Goal: Information Seeking & Learning: Learn about a topic

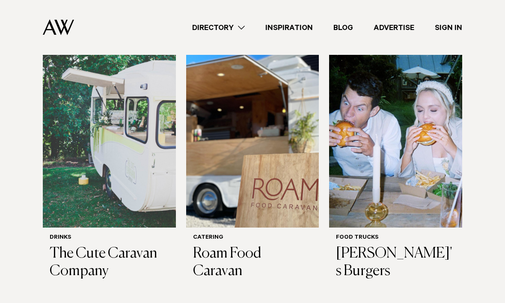
scroll to position [292, 0]
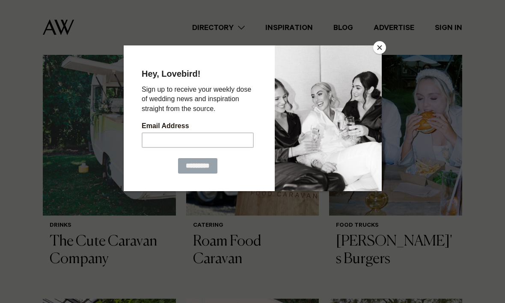
click at [381, 51] on button "Close" at bounding box center [379, 47] width 13 height 13
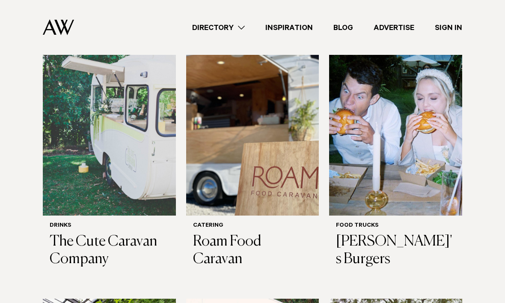
click at [439, 106] on img at bounding box center [395, 126] width 133 height 179
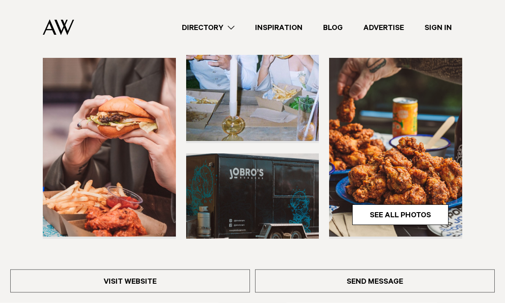
scroll to position [223, 0]
click at [426, 204] on link "See All Photos" at bounding box center [400, 214] width 96 height 21
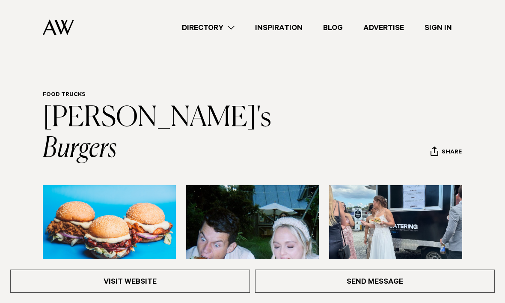
click at [227, 26] on link "Directory" at bounding box center [208, 28] width 73 height 12
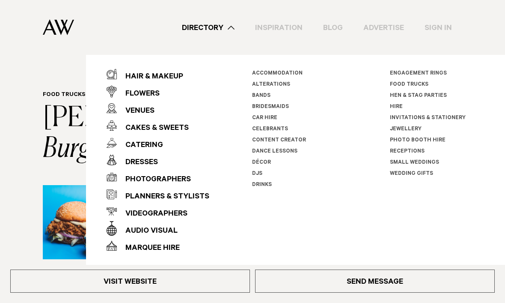
click at [430, 160] on link "Small Weddings" at bounding box center [414, 163] width 49 height 6
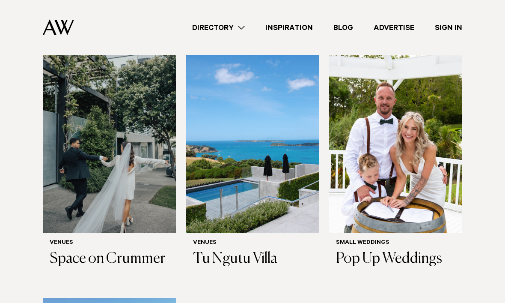
scroll to position [277, 0]
click at [442, 112] on img at bounding box center [395, 143] width 133 height 179
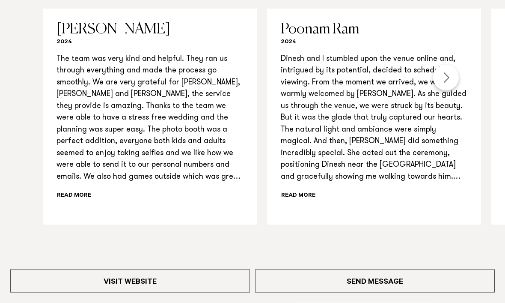
scroll to position [918, 0]
